Goal: Information Seeking & Learning: Learn about a topic

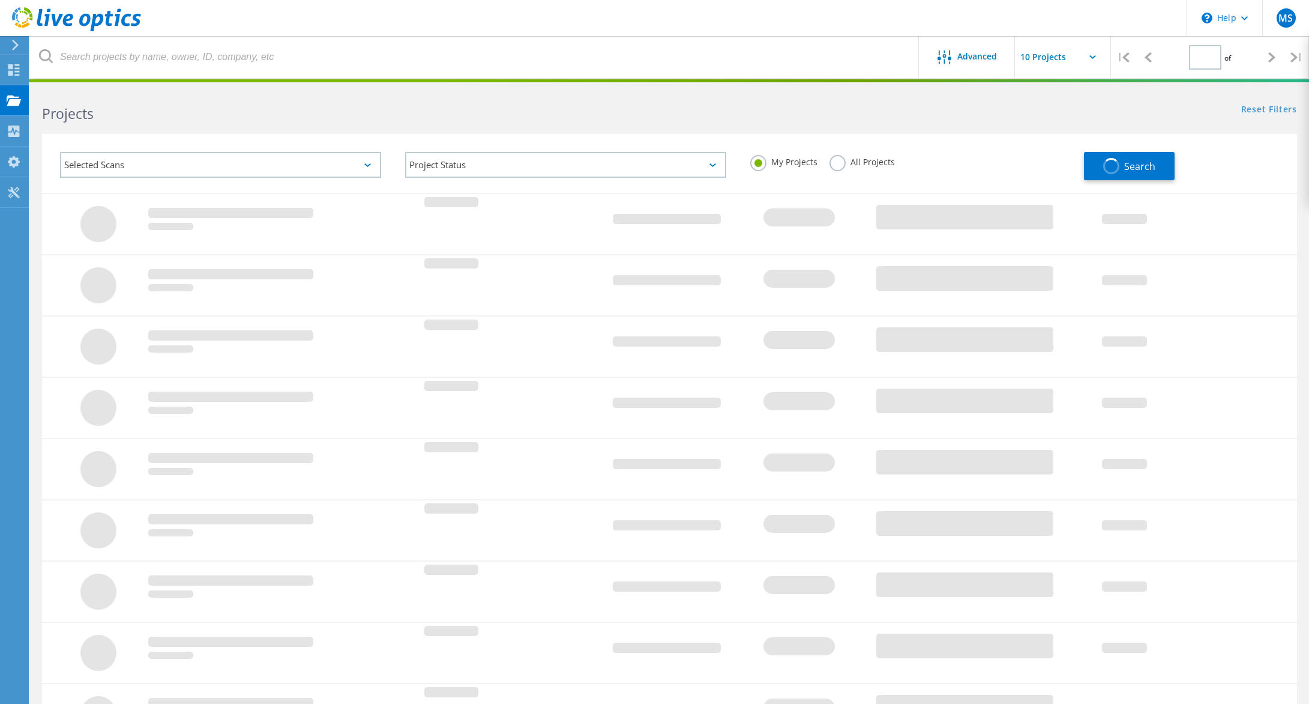
type input "1"
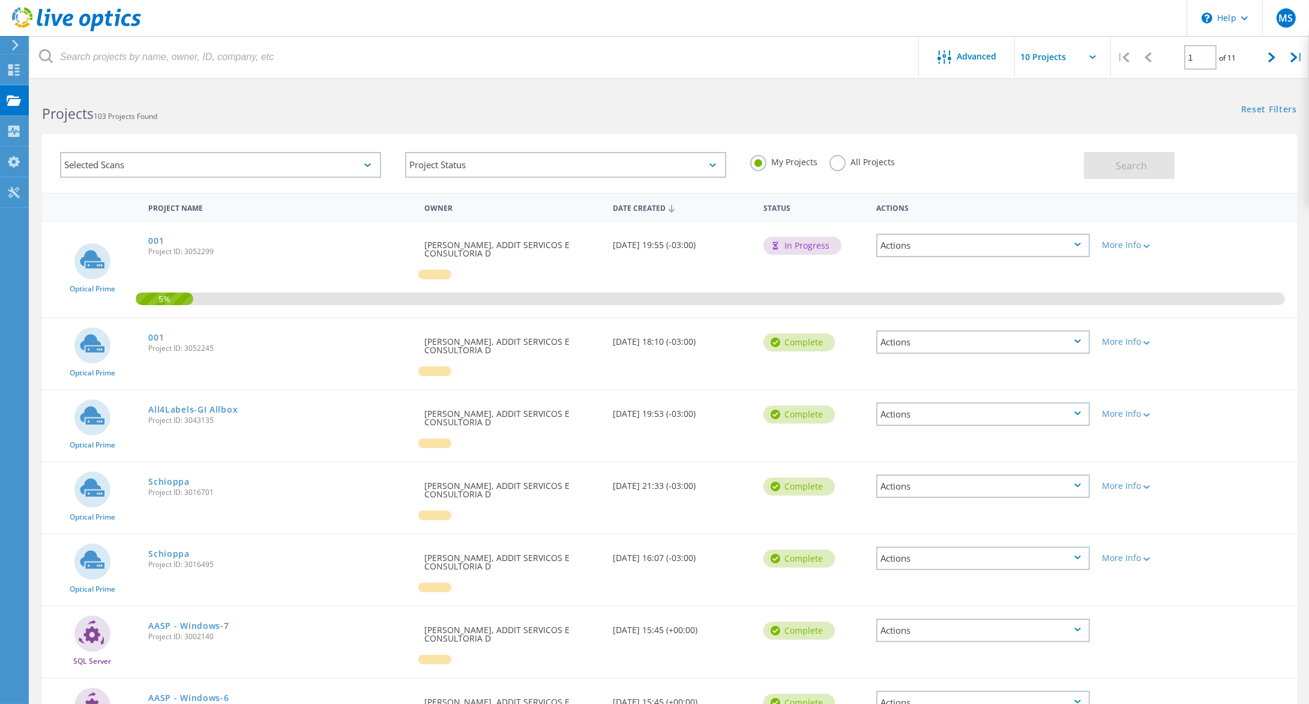
click at [570, 88] on div "Projects 103 Projects Found" at bounding box center [349, 103] width 639 height 32
click at [156, 244] on link "001" at bounding box center [156, 241] width 16 height 8
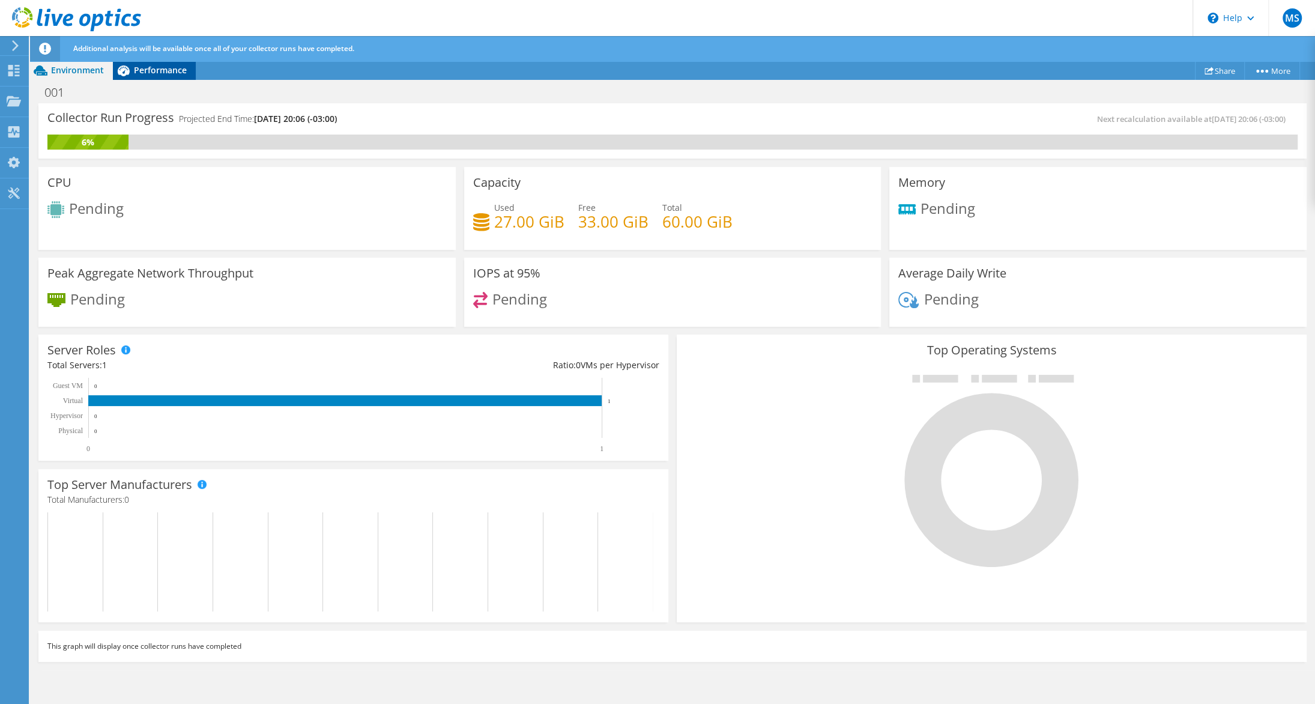
click at [152, 66] on div "Performance" at bounding box center [154, 70] width 83 height 19
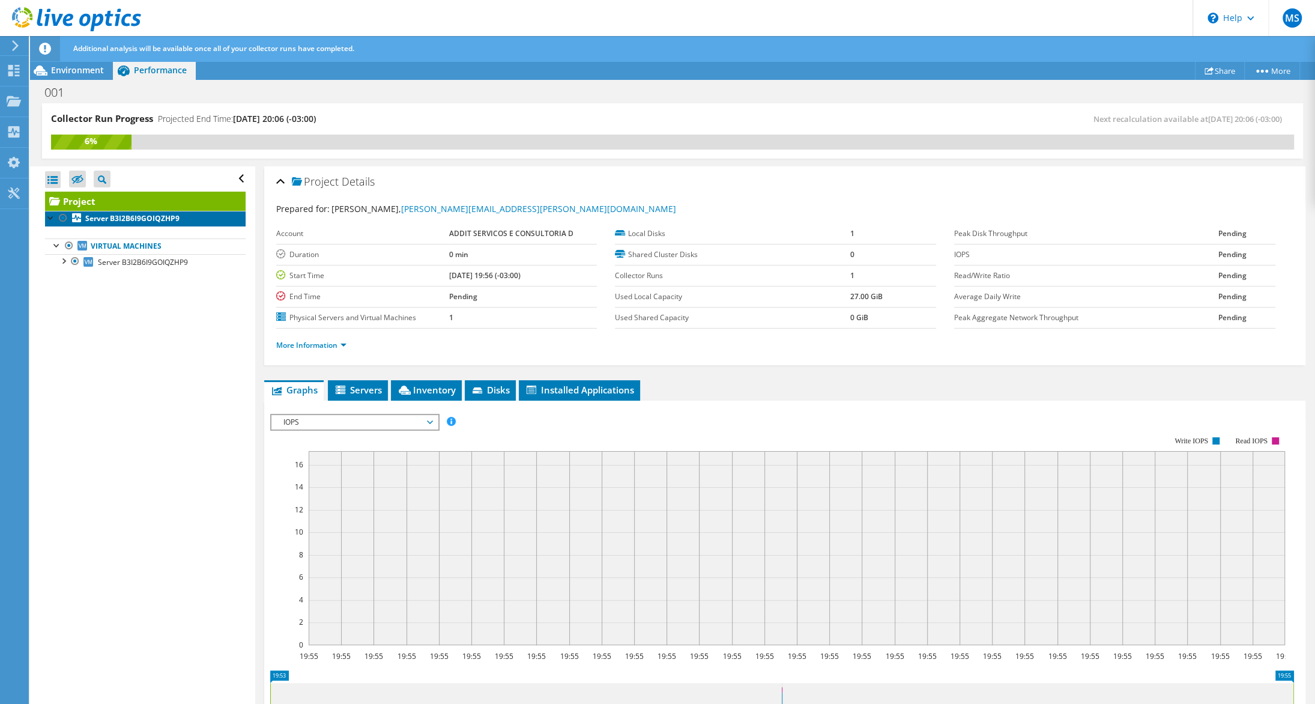
click at [159, 223] on b "Server B3I2B6I9GOIQZHP9" at bounding box center [132, 218] width 94 height 10
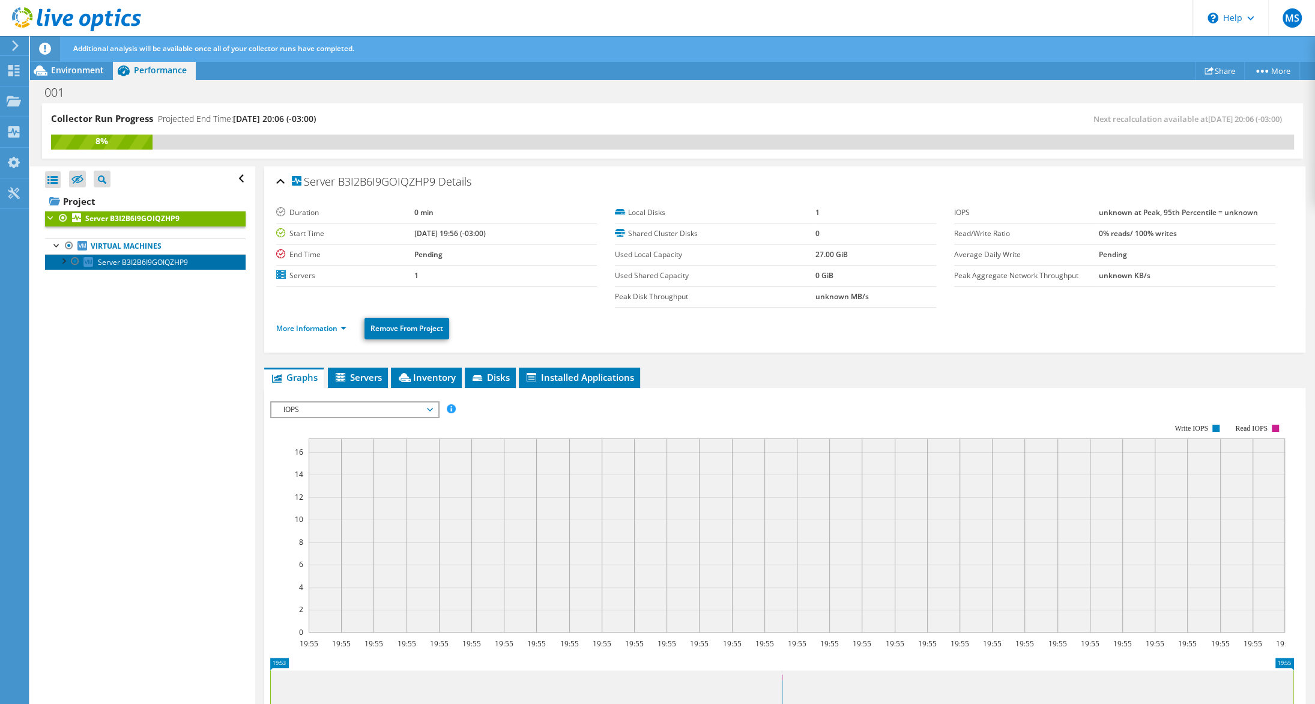
click at [163, 267] on span "Server B3I2B6I9GOIQZHP9" at bounding box center [143, 262] width 90 height 10
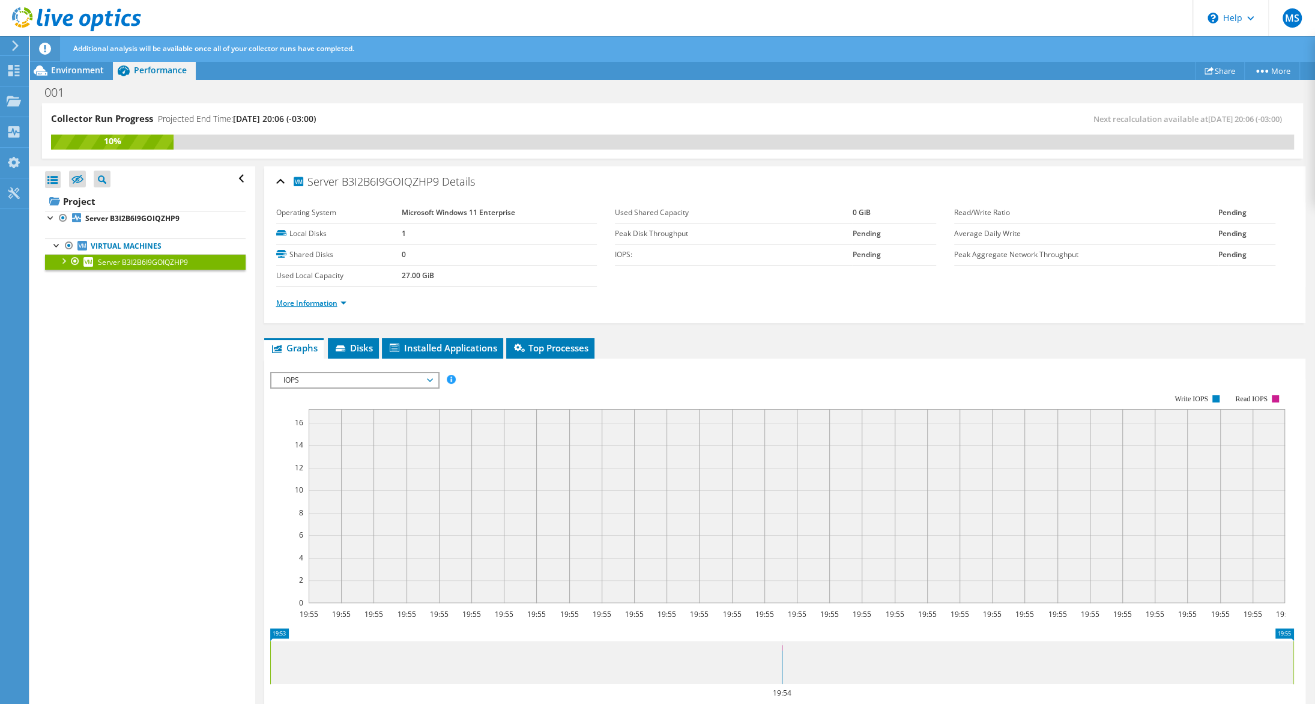
click at [346, 308] on link "More Information" at bounding box center [311, 303] width 70 height 10
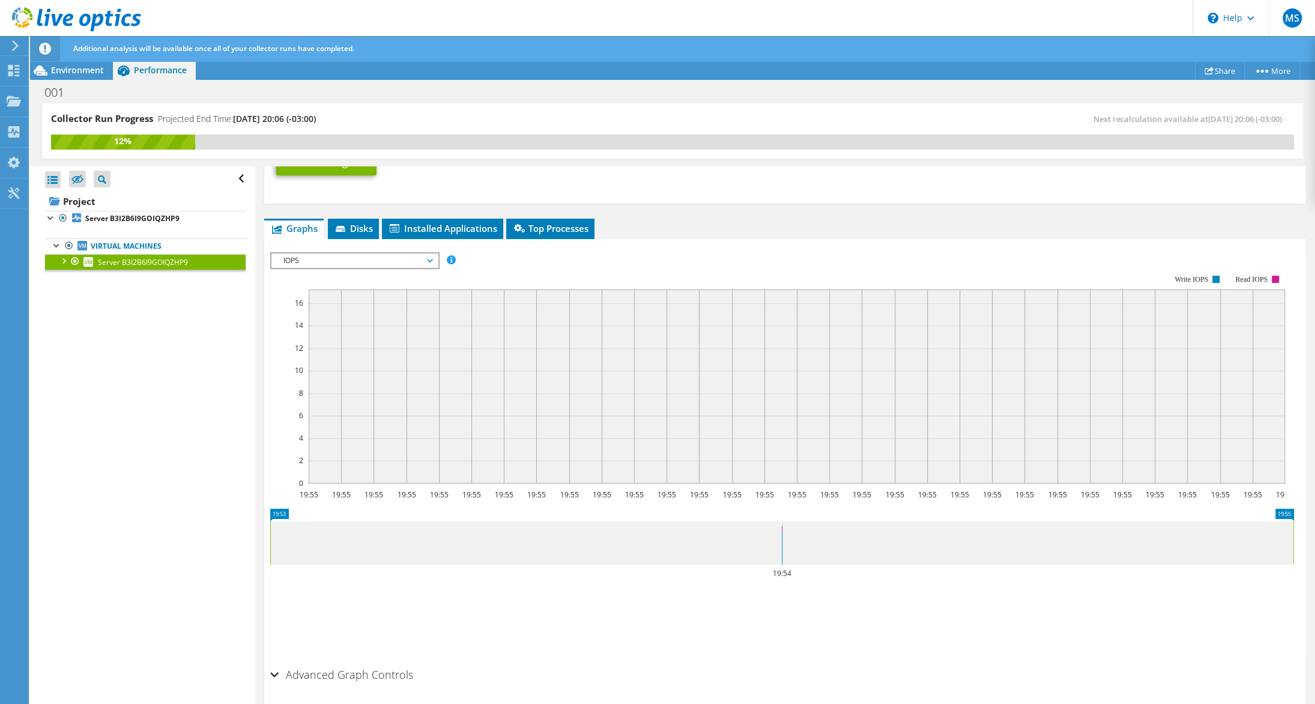
scroll to position [659, 0]
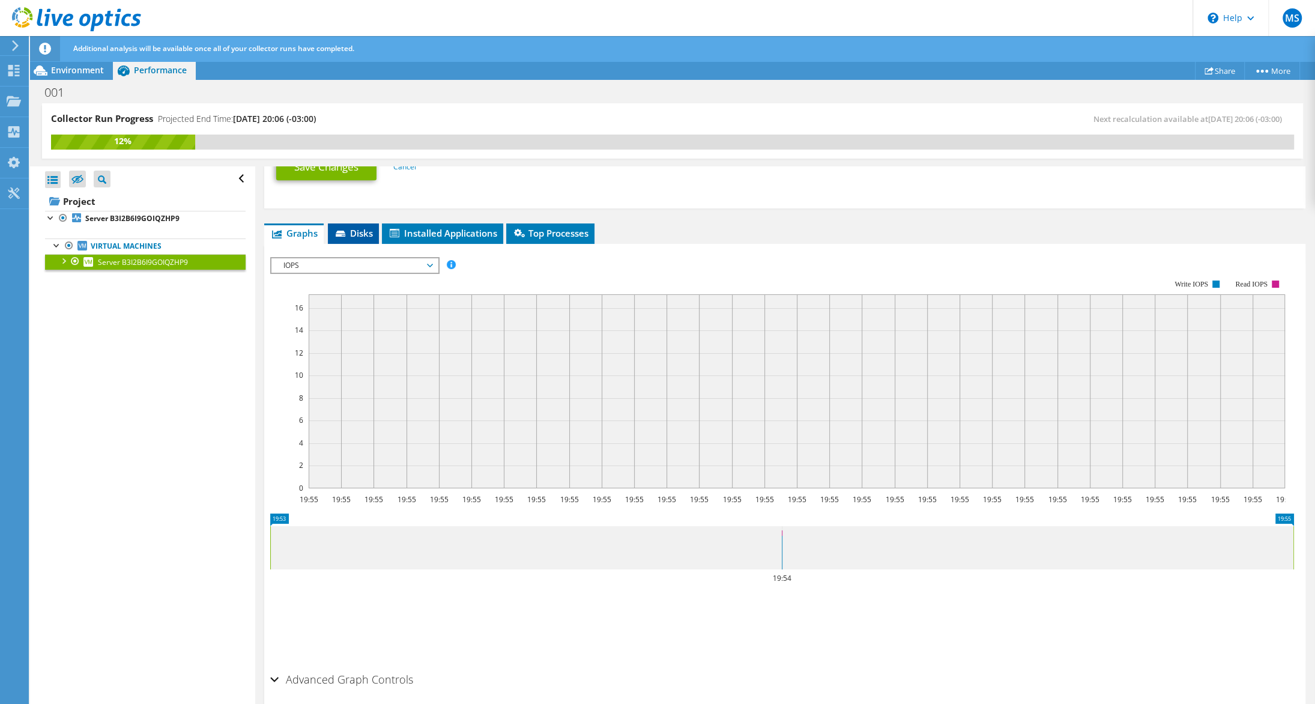
click at [361, 239] on span "Disks" at bounding box center [353, 233] width 39 height 12
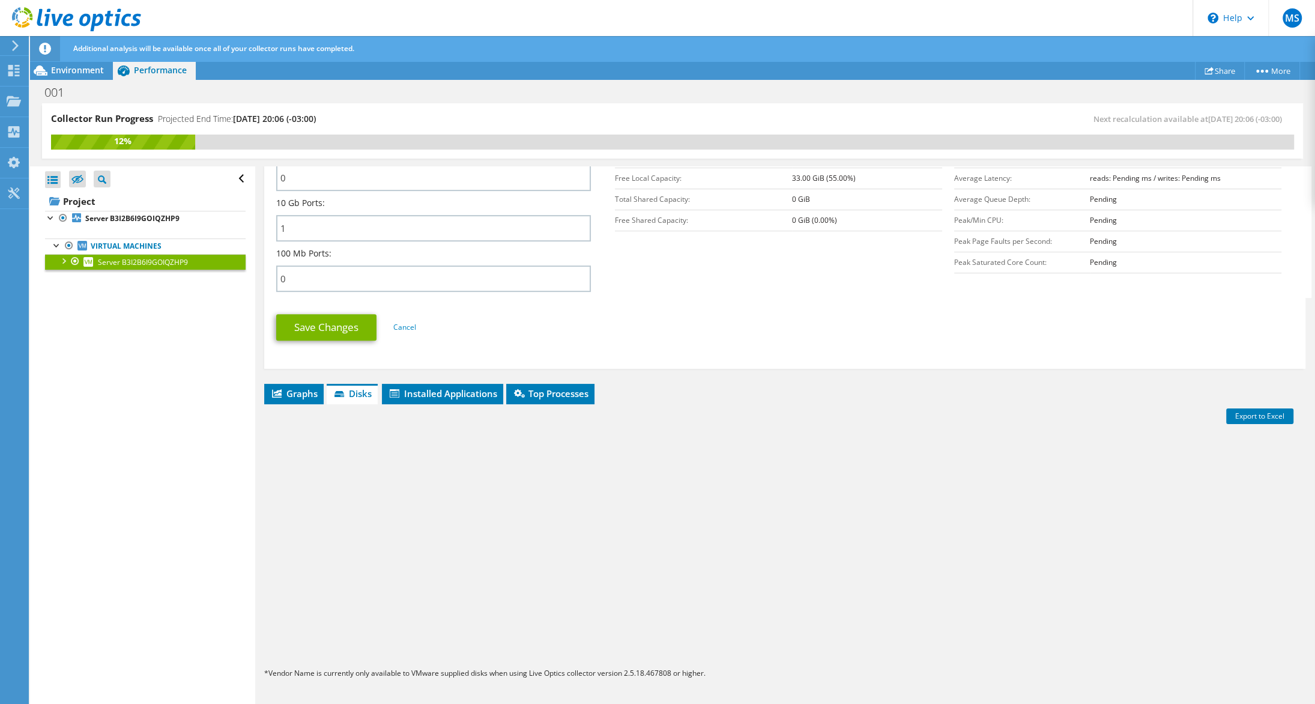
scroll to position [596, 0]
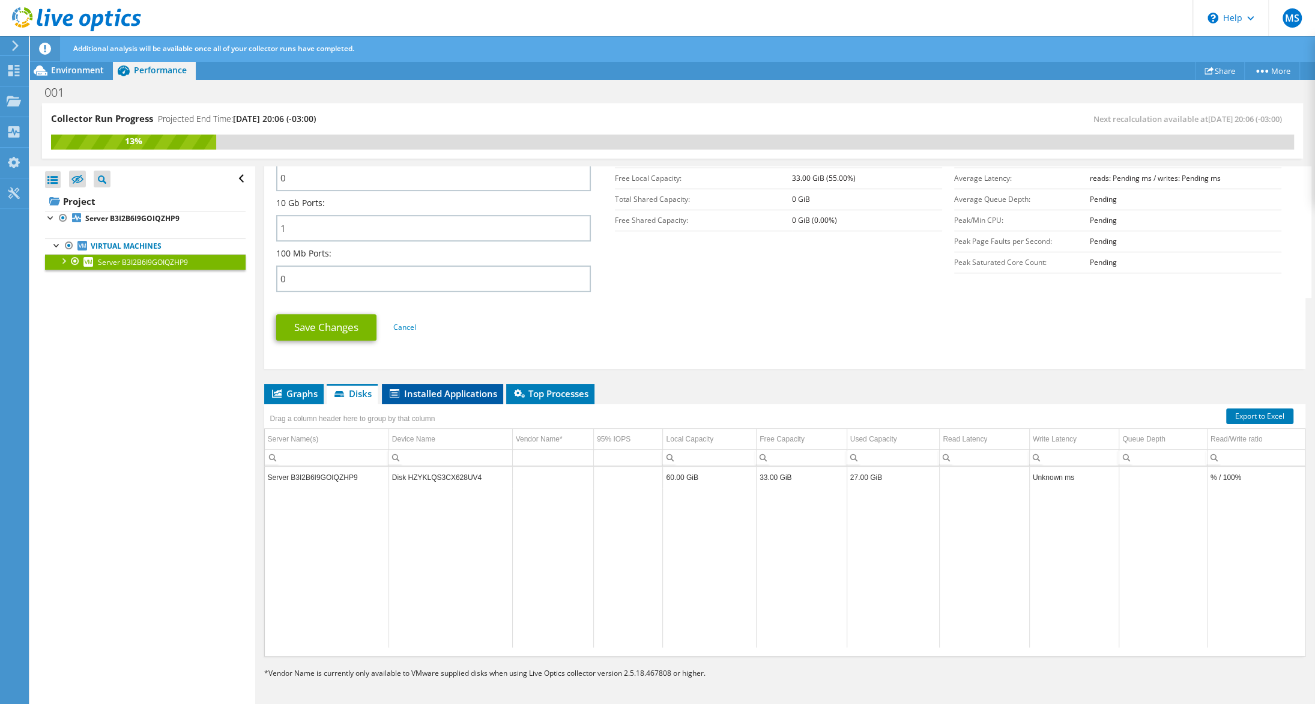
click at [473, 401] on li "Installed Applications" at bounding box center [442, 394] width 121 height 20
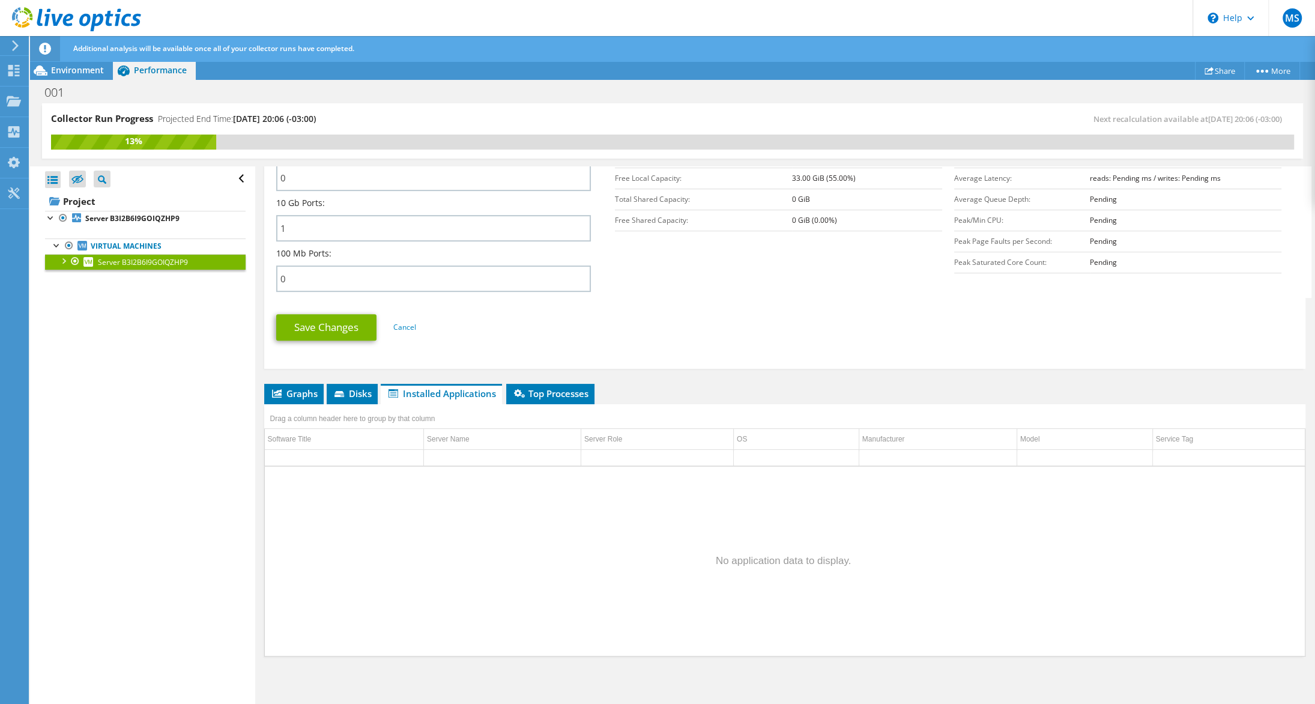
click at [558, 415] on div "Drag a column header here to group by that column" at bounding box center [785, 412] width 1042 height 16
click at [558, 399] on span "Top Processes" at bounding box center [550, 393] width 76 height 12
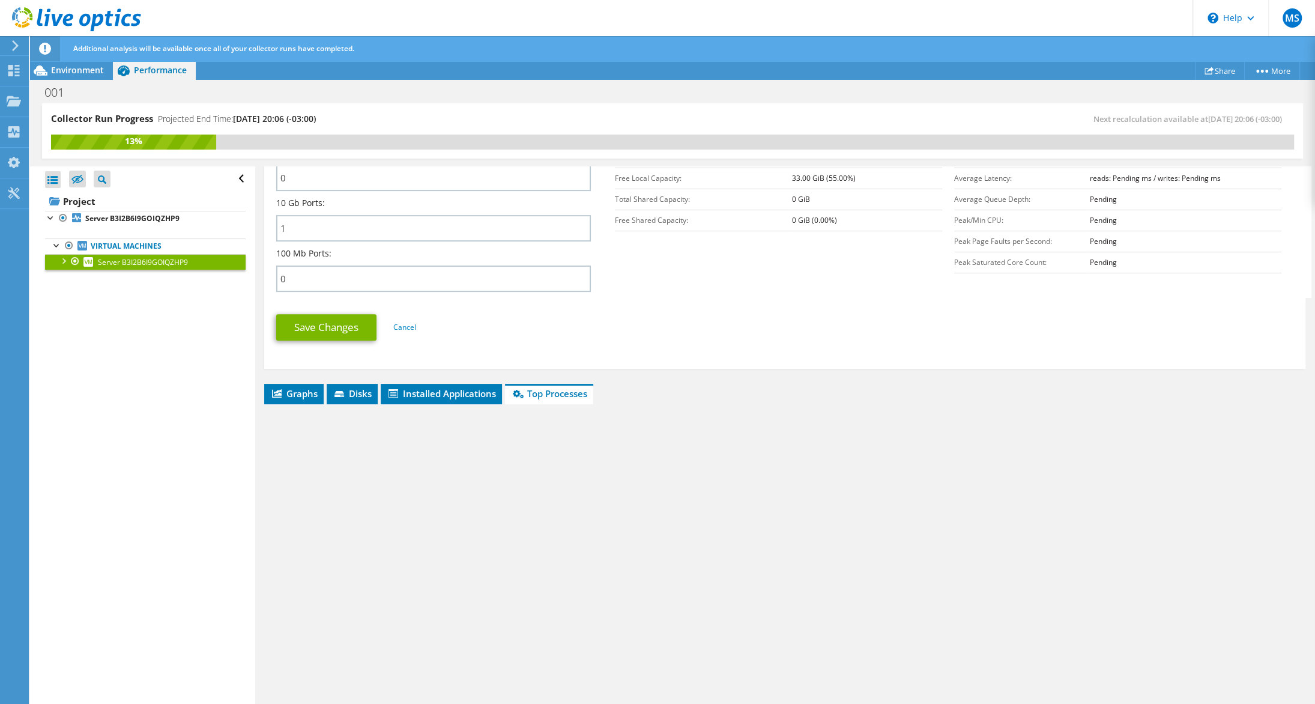
scroll to position [600, 0]
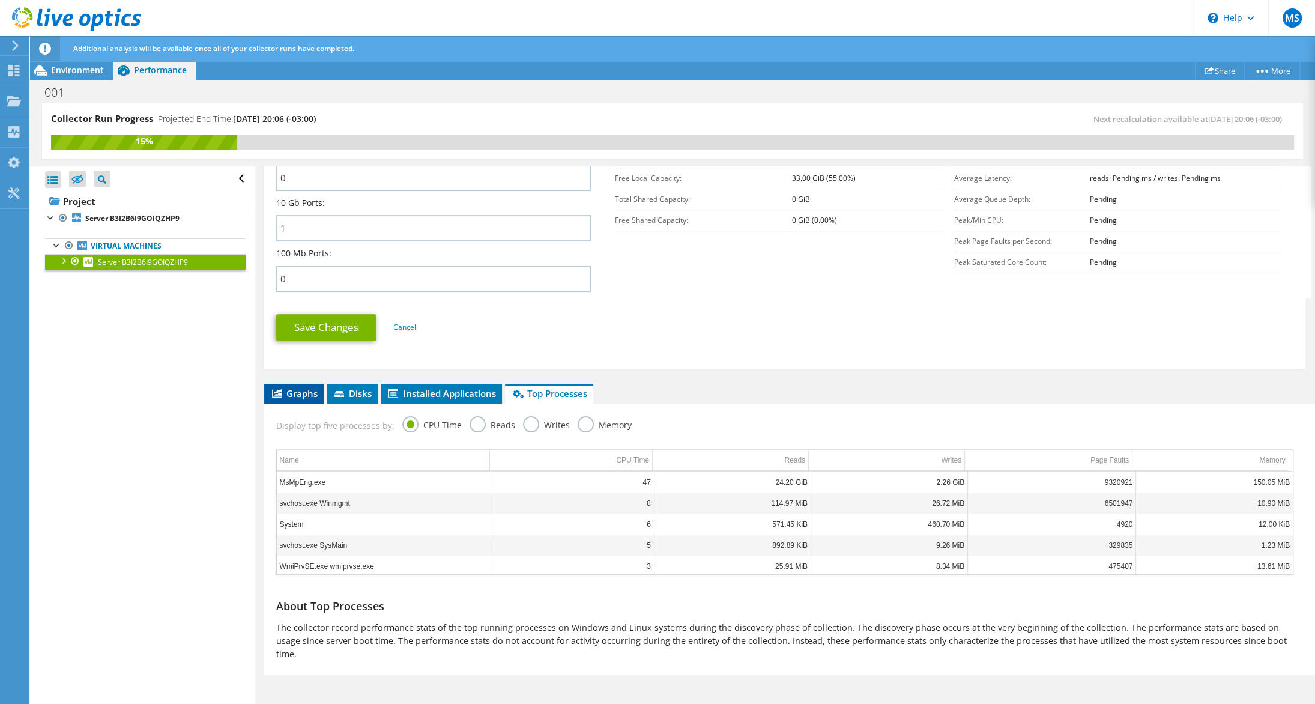
click at [309, 395] on li "Graphs" at bounding box center [293, 394] width 59 height 20
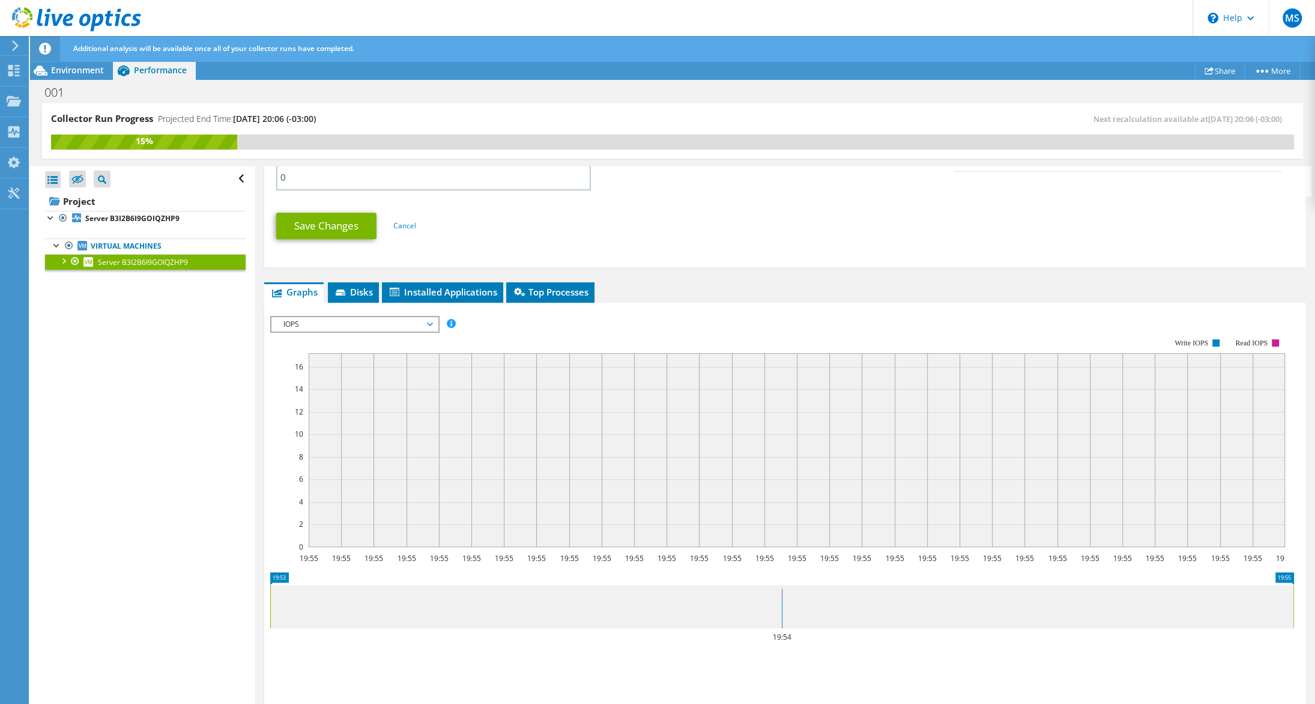
scroll to position [659, 0]
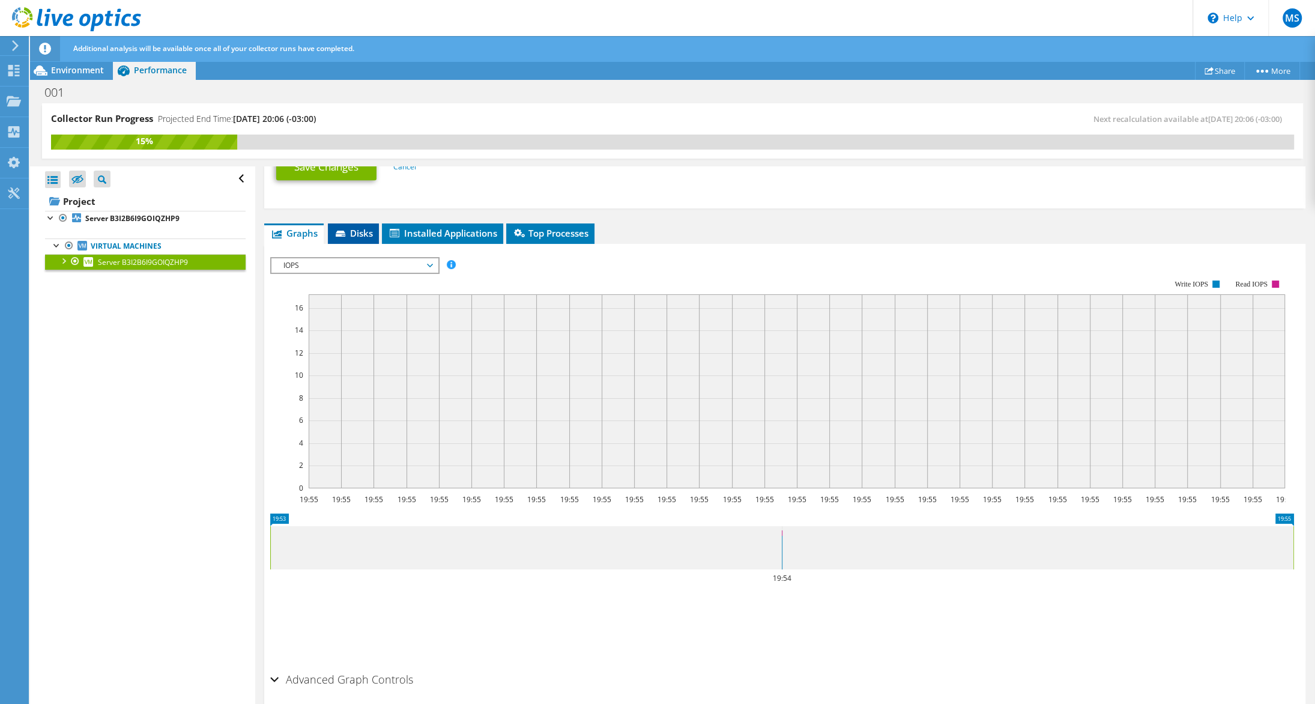
click at [363, 244] on li "Disks" at bounding box center [353, 233] width 51 height 20
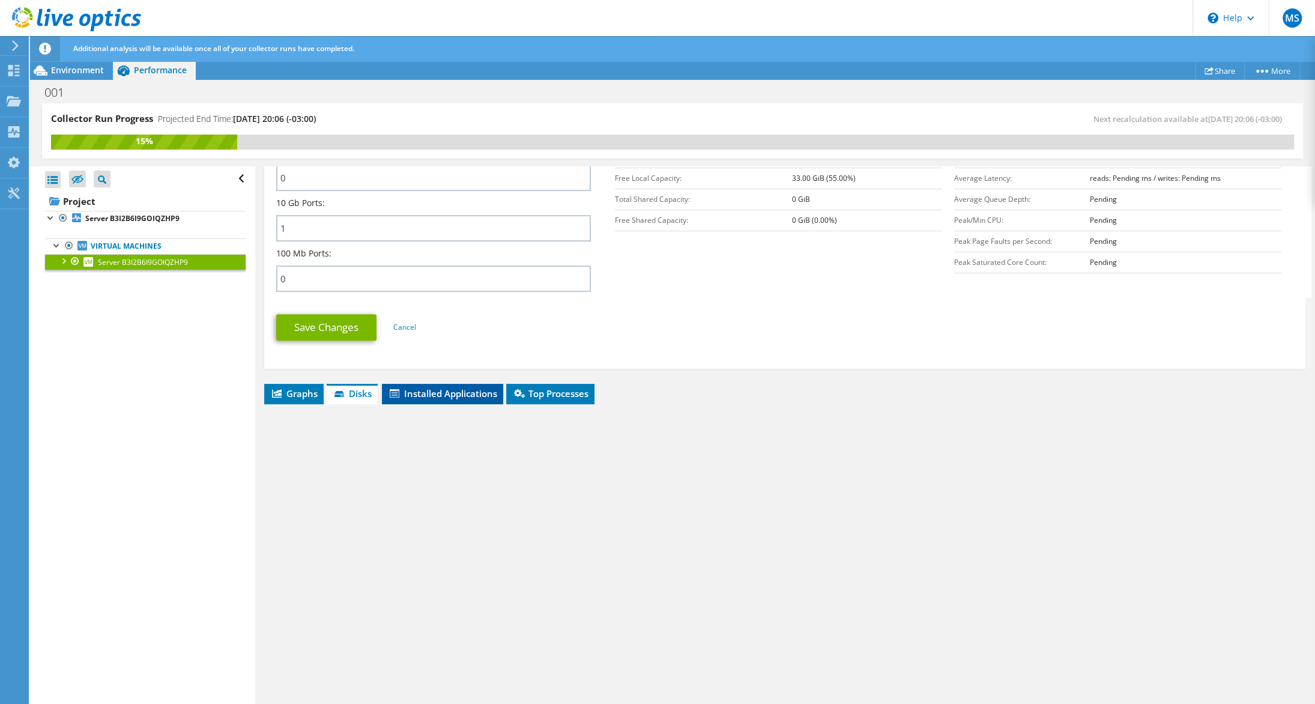
scroll to position [596, 0]
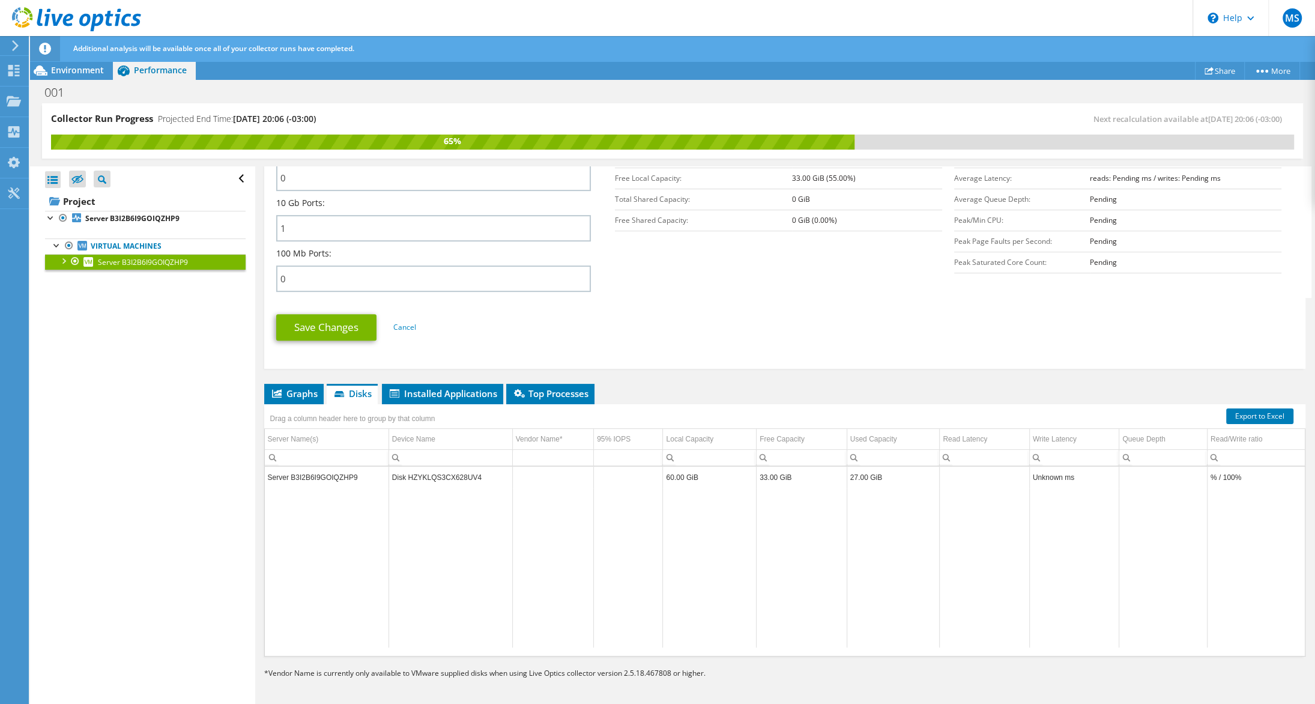
click at [646, 500] on td "Data grid" at bounding box center [628, 568] width 69 height 160
click at [669, 314] on ul "Save Changes Cancel" at bounding box center [785, 325] width 1018 height 29
click at [796, 274] on section "Network Information 1 Gb Ports: 0 10 Gb Ports: 1 100 Mb Ports: 0 Capacity Infor…" at bounding box center [787, 208] width 1023 height 179
click at [817, 276] on section "Network Information 1 Gb Ports: 0 10 Gb Ports: 1 100 Mb Ports: 0 Capacity Infor…" at bounding box center [787, 208] width 1023 height 179
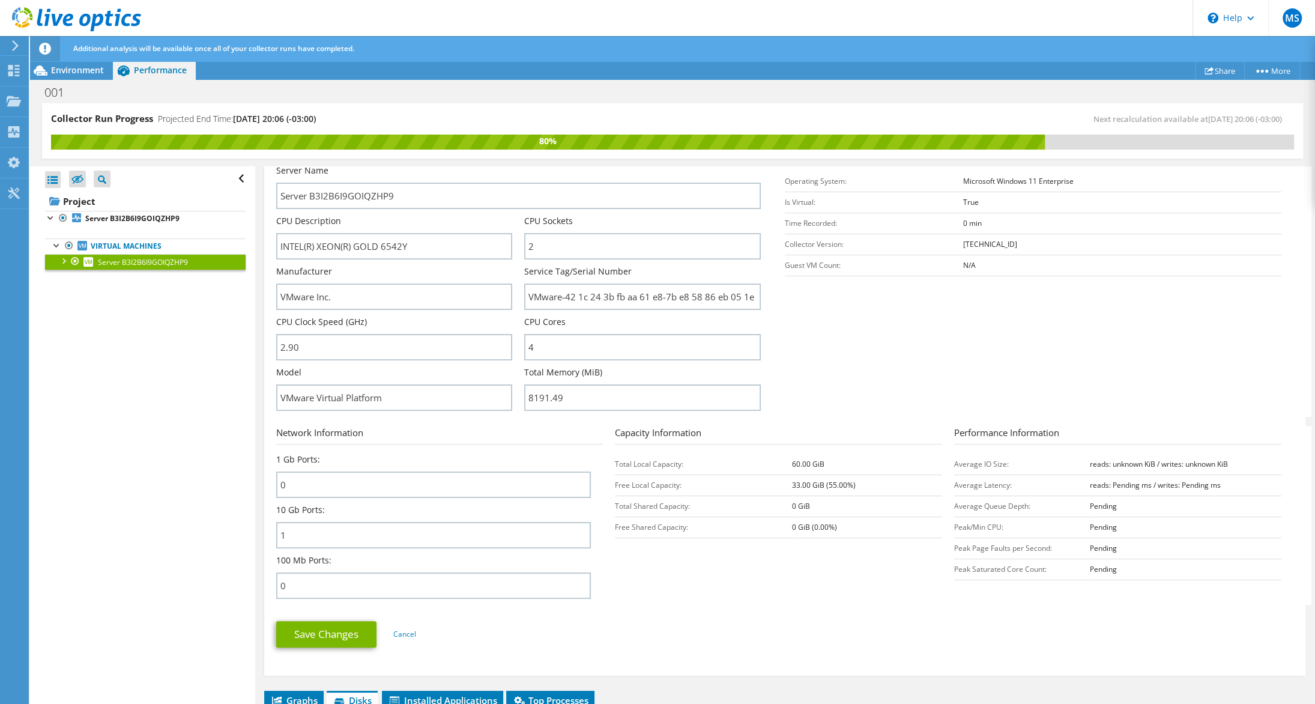
scroll to position [0, 0]
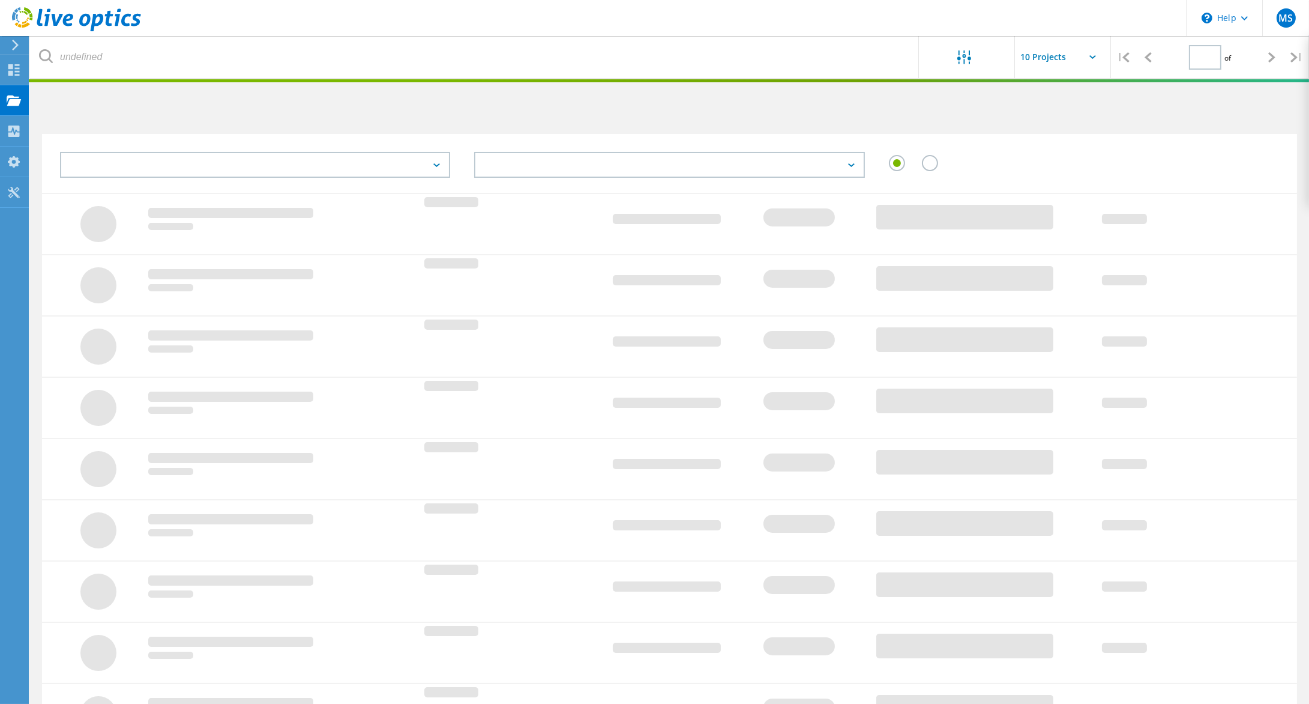
type input "1"
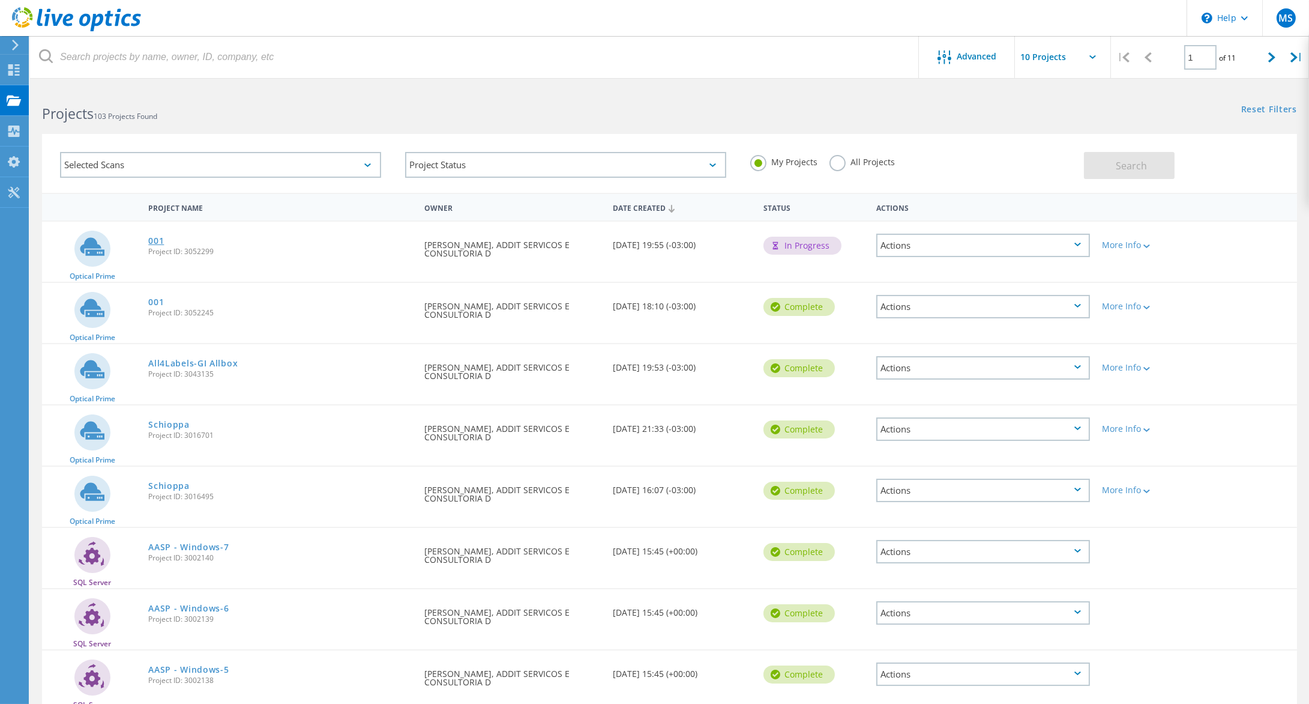
click at [154, 245] on link "001" at bounding box center [156, 241] width 16 height 8
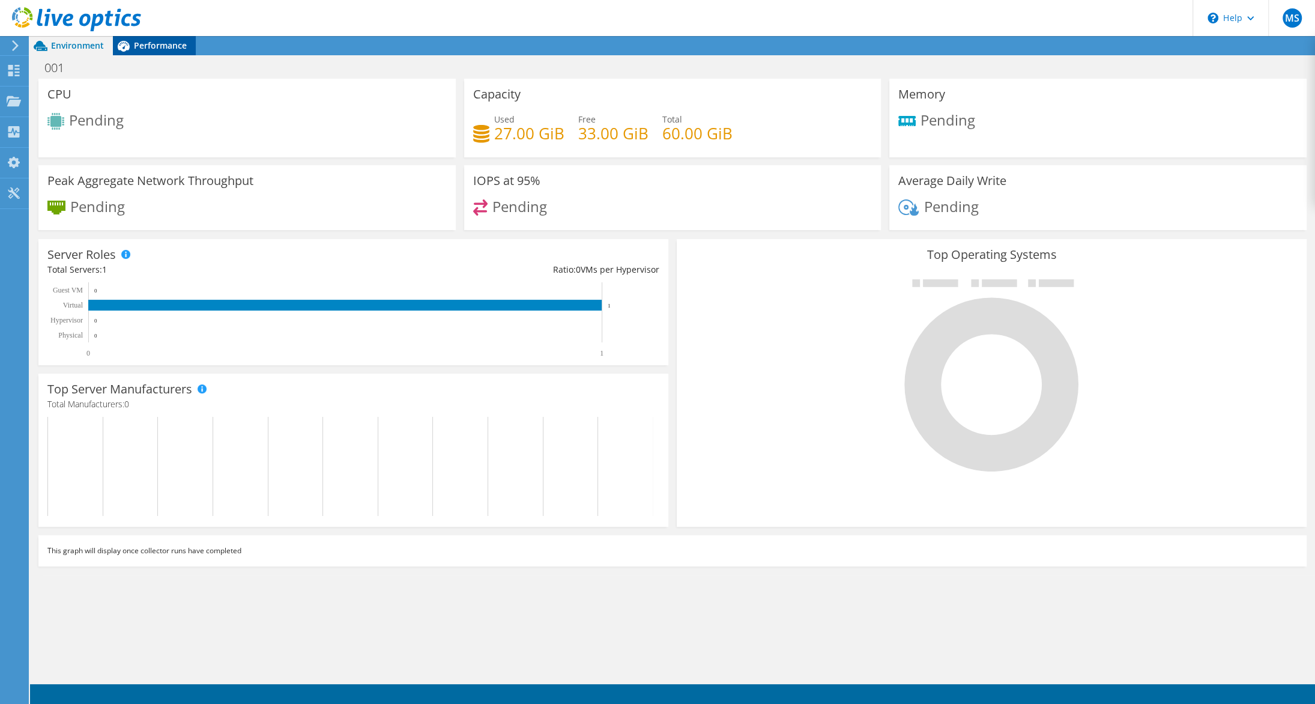
click at [172, 42] on span "Performance" at bounding box center [160, 45] width 53 height 11
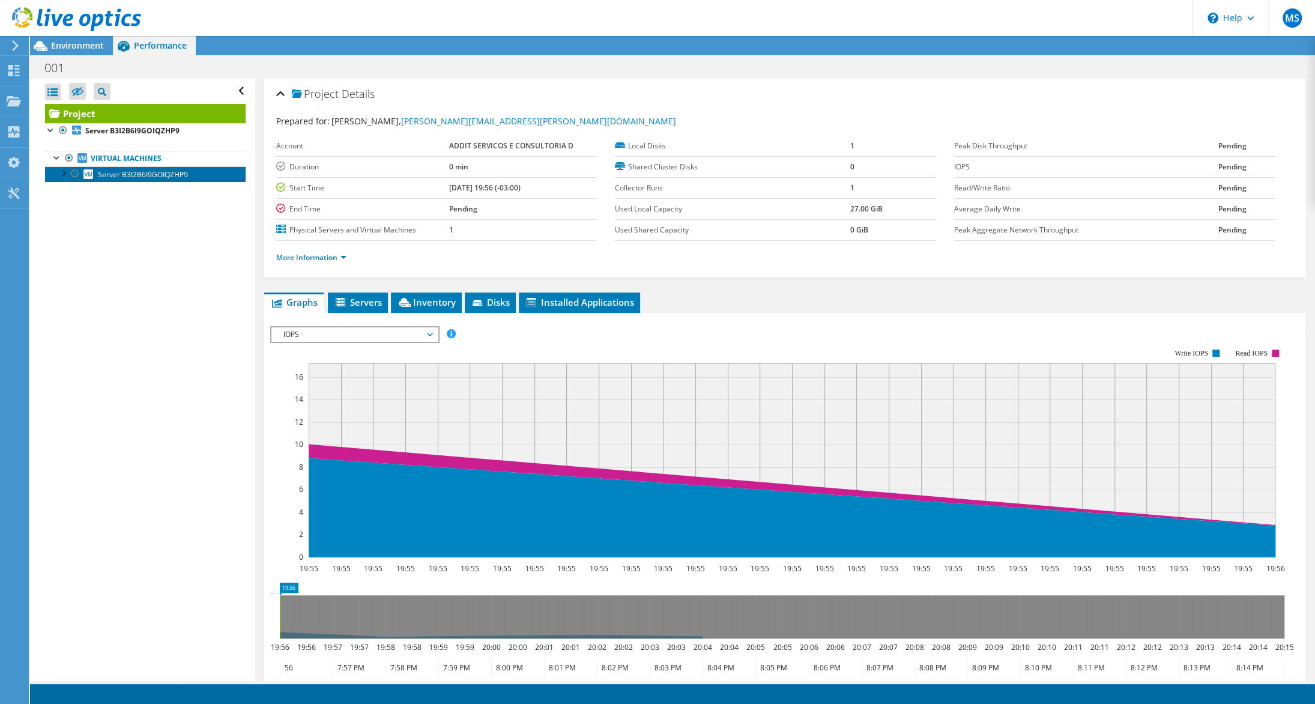
click at [187, 180] on span "Server B3I2B6I9GOIQZHP9" at bounding box center [143, 174] width 90 height 10
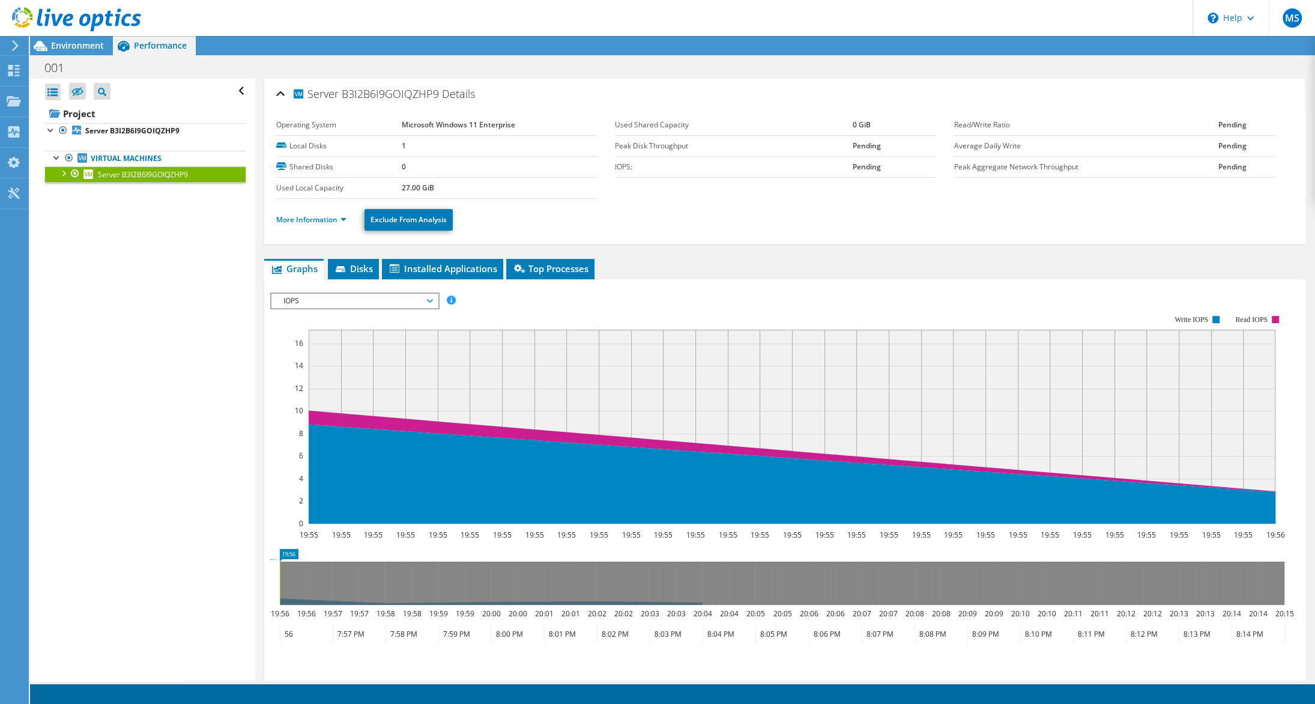
click at [65, 178] on div at bounding box center [63, 172] width 12 height 12
click at [62, 213] on link "Network Interfaces" at bounding box center [145, 206] width 201 height 16
click at [66, 210] on div at bounding box center [69, 204] width 12 height 12
click at [158, 229] on link "NIC X7PZVEK9JF0IEOXV" at bounding box center [145, 222] width 201 height 16
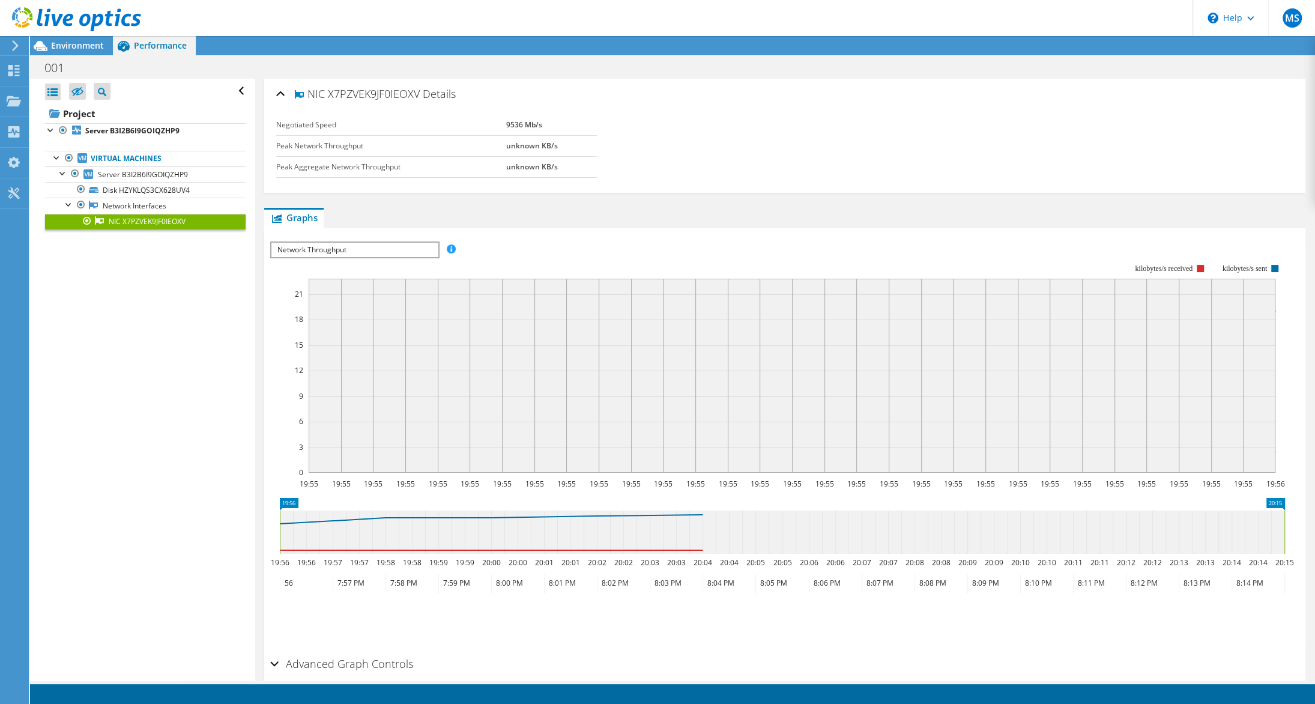
click at [393, 5] on header "MS End User Marcos Silva marcos.silva@addit.com.br ADDIT SERVICOS E CONSULTORIA…" at bounding box center [657, 18] width 1315 height 36
